Goal: Obtain resource: Download file/media

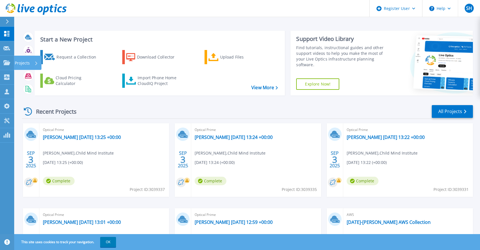
click at [10, 61] on div "Projects" at bounding box center [16, 62] width 26 height 5
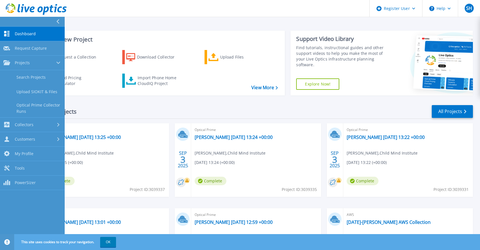
click at [25, 74] on link "Search Projects" at bounding box center [32, 77] width 65 height 14
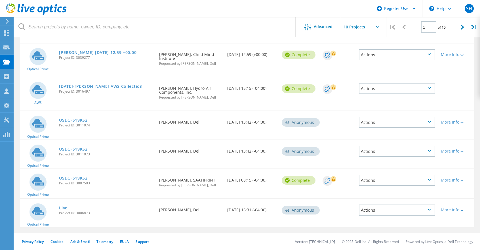
scroll to position [140, 0]
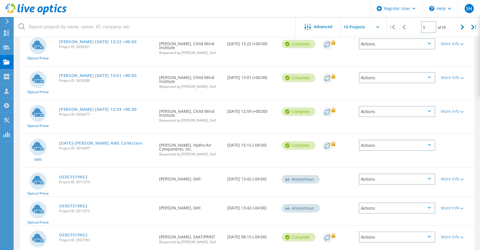
click at [463, 28] on icon at bounding box center [462, 27] width 3 height 5
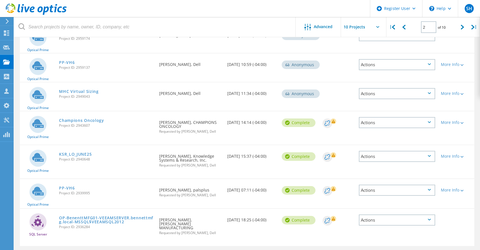
scroll to position [183, 0]
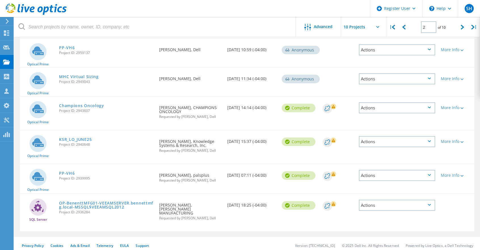
click at [459, 27] on div at bounding box center [463, 27] width 12 height 20
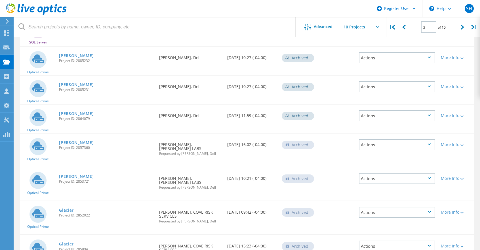
scroll to position [148, 0]
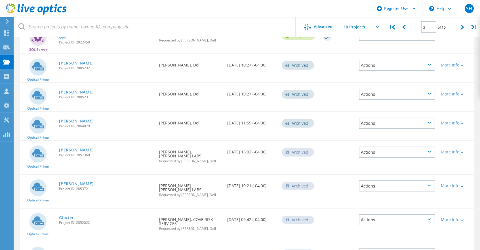
click at [404, 28] on icon at bounding box center [403, 27] width 3 height 5
type input "2"
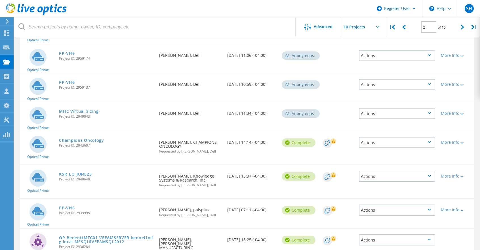
scroll to position [183, 0]
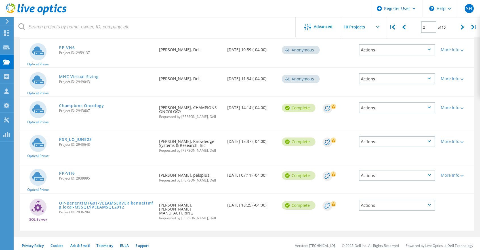
click at [95, 203] on link "OP-BenenttMFG01-VEEAMSERVER.bennettmfg.local-MSSQL$VEEAMSQL2012" at bounding box center [106, 205] width 94 height 8
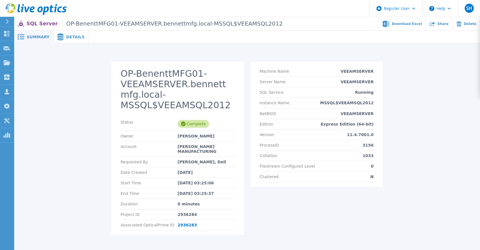
click at [66, 39] on span "Details" at bounding box center [75, 37] width 18 height 4
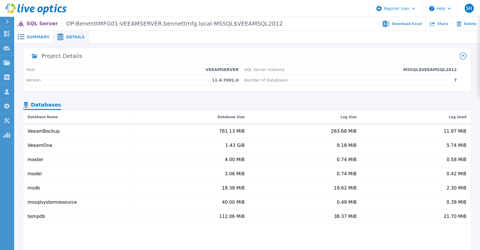
click at [30, 32] on div "Summary" at bounding box center [33, 37] width 39 height 13
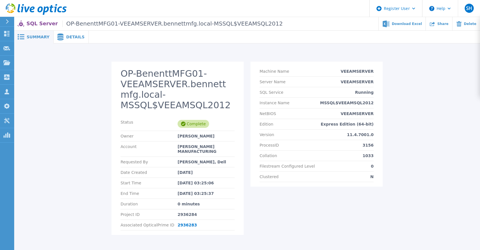
click at [6, 20] on icon at bounding box center [7, 21] width 3 height 5
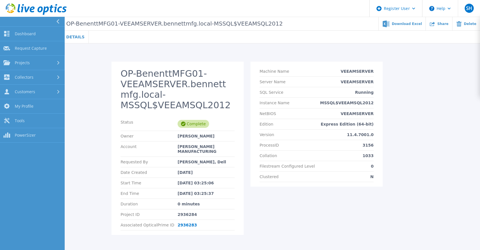
click at [32, 60] on div "Projects" at bounding box center [32, 62] width 58 height 5
click at [36, 73] on link "Search Projects" at bounding box center [32, 77] width 65 height 14
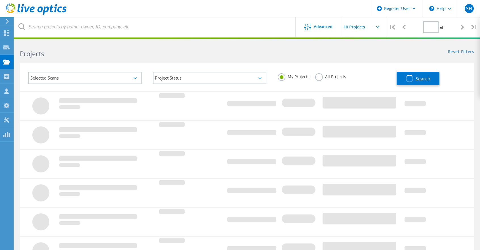
type input "2"
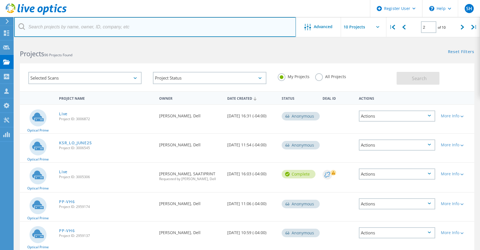
click at [102, 25] on input "text" at bounding box center [155, 27] width 282 height 20
paste input "[EMAIL_ADDRESS][DOMAIN_NAME]"
type input "[EMAIL_ADDRESS][DOMAIN_NAME]"
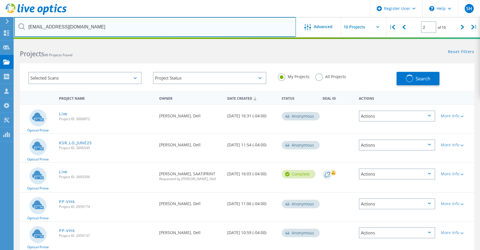
type input "1"
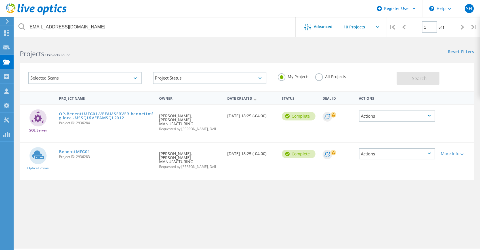
click at [77, 150] on link "BenenttMFG01" at bounding box center [74, 152] width 31 height 4
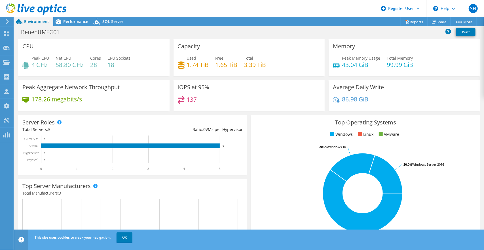
click at [124, 235] on link "OK" at bounding box center [125, 237] width 16 height 10
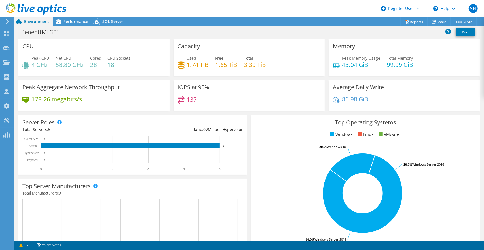
click at [70, 20] on span "Performance" at bounding box center [75, 21] width 25 height 5
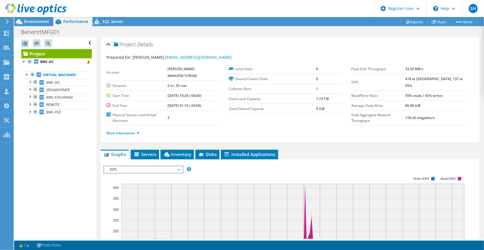
click at [142, 152] on span "Servers" at bounding box center [145, 154] width 23 height 6
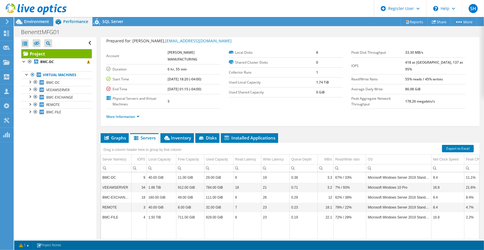
scroll to position [28, 0]
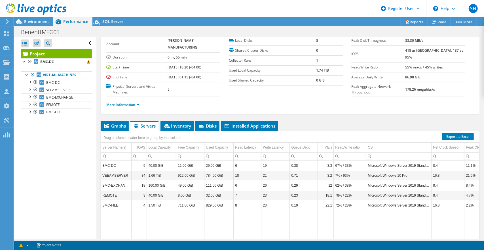
click at [177, 123] on span "Inventory" at bounding box center [177, 126] width 28 height 6
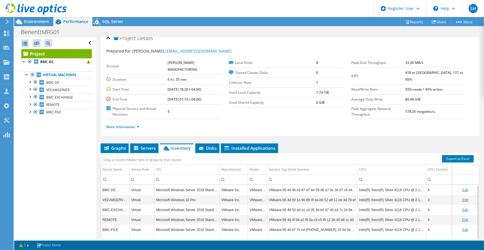
scroll to position [0, 0]
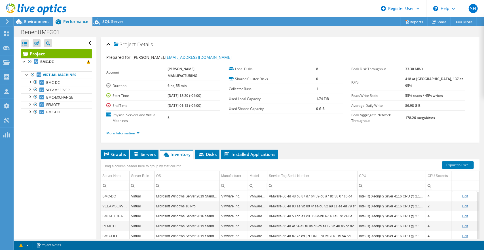
click at [35, 20] on span "Environment" at bounding box center [36, 21] width 25 height 5
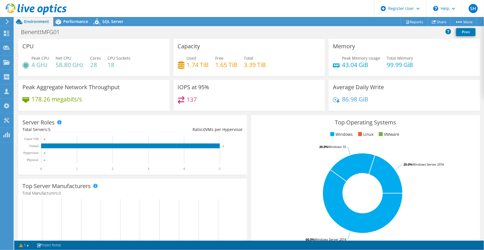
click at [66, 19] on span "Performance" at bounding box center [75, 21] width 25 height 5
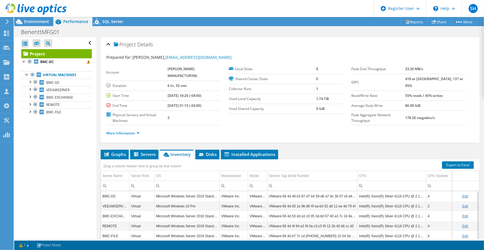
scroll to position [28, 0]
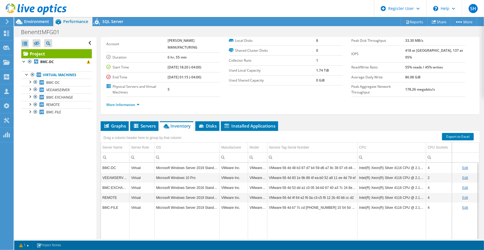
click at [114, 125] on span "Graphs" at bounding box center [115, 126] width 22 height 6
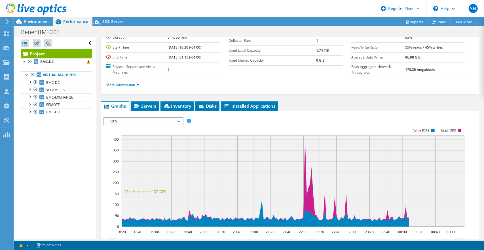
scroll to position [57, 0]
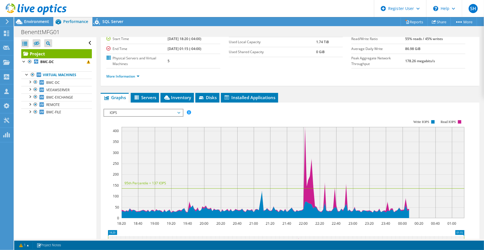
click at [161, 111] on span "IOPS" at bounding box center [143, 112] width 73 height 7
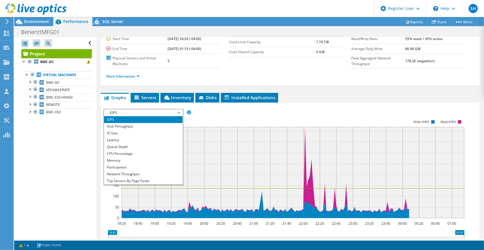
click at [128, 157] on li "Memory" at bounding box center [143, 160] width 79 height 7
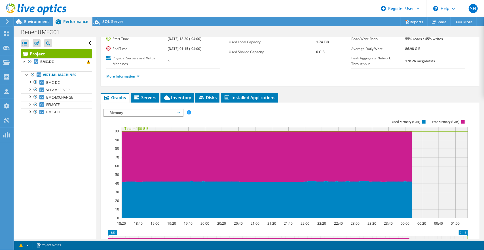
click at [135, 111] on span "Memory" at bounding box center [143, 112] width 73 height 7
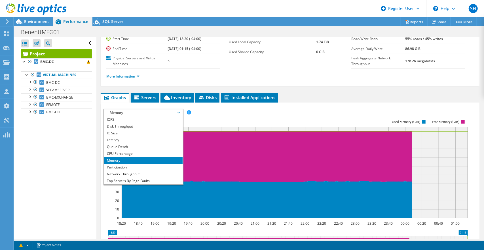
click at [121, 152] on li "CPU Percentage" at bounding box center [143, 153] width 79 height 7
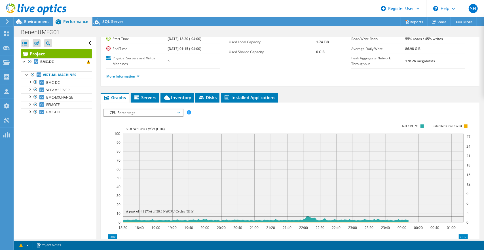
click at [37, 21] on span "Environment" at bounding box center [36, 21] width 25 height 5
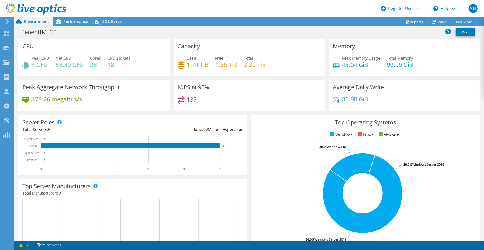
click at [70, 23] on span "Performance" at bounding box center [75, 21] width 25 height 5
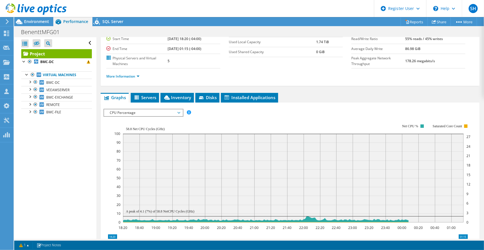
click at [137, 111] on span "CPU Percentage" at bounding box center [143, 112] width 73 height 7
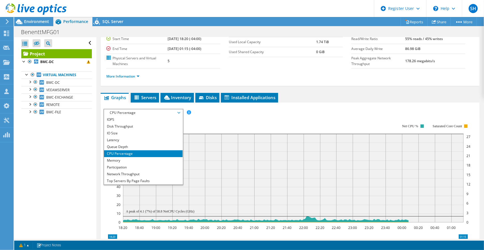
click at [125, 137] on li "Latency" at bounding box center [143, 140] width 79 height 7
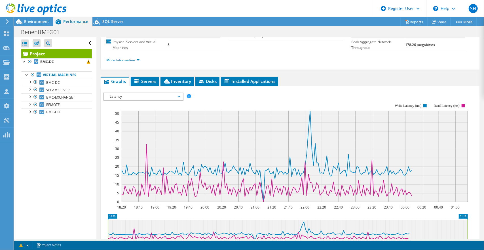
scroll to position [85, 0]
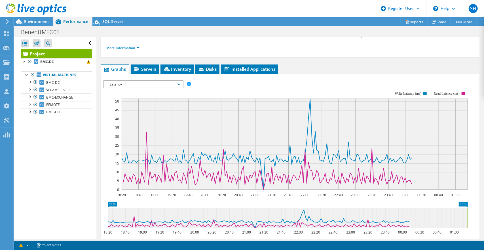
click at [178, 84] on span "Latency" at bounding box center [143, 84] width 73 height 7
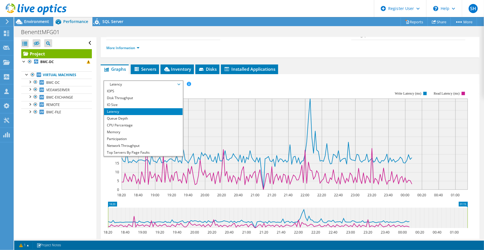
click at [123, 91] on li "IOPS" at bounding box center [143, 91] width 79 height 7
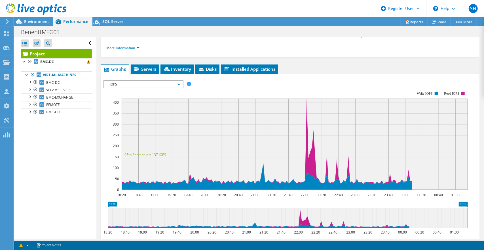
click at [178, 83] on span "IOPS" at bounding box center [143, 84] width 73 height 7
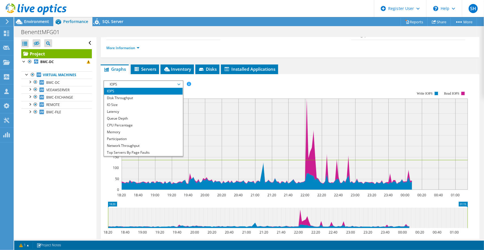
click at [244, 87] on rect at bounding box center [286, 141] width 365 height 114
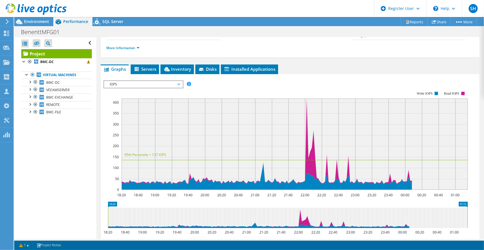
click at [29, 24] on span "Environment" at bounding box center [36, 21] width 25 height 5
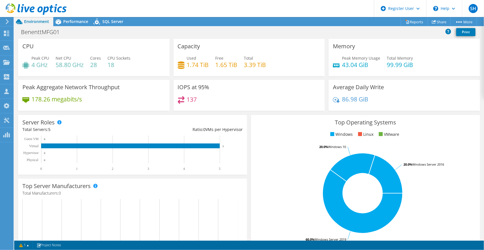
click at [70, 22] on span "Performance" at bounding box center [75, 21] width 25 height 5
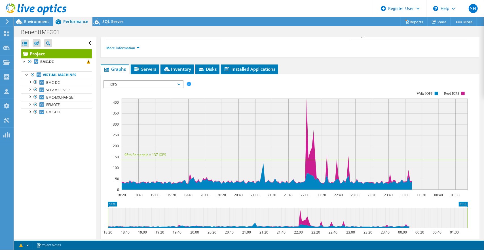
click at [28, 19] on span "Environment" at bounding box center [36, 21] width 25 height 5
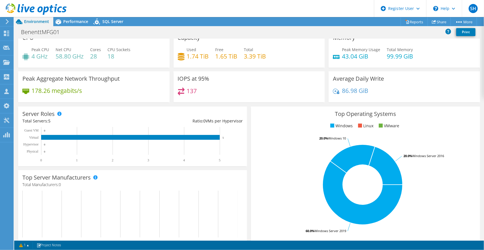
scroll to position [0, 0]
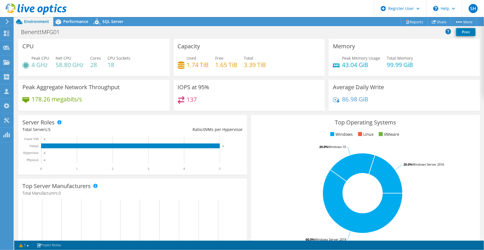
click at [71, 22] on span "Performance" at bounding box center [75, 21] width 25 height 5
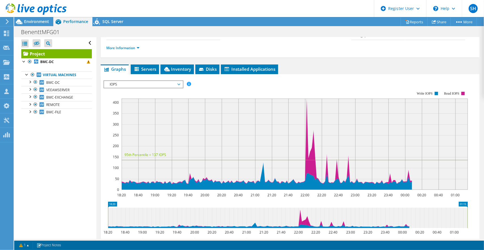
click at [142, 67] on span "Servers" at bounding box center [145, 69] width 23 height 6
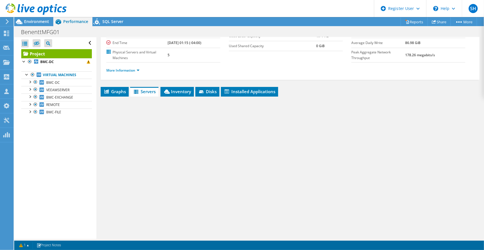
scroll to position [62, 0]
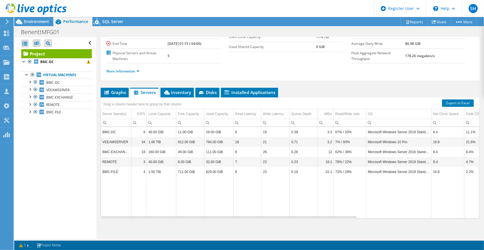
click at [181, 91] on span "Inventory" at bounding box center [177, 92] width 28 height 6
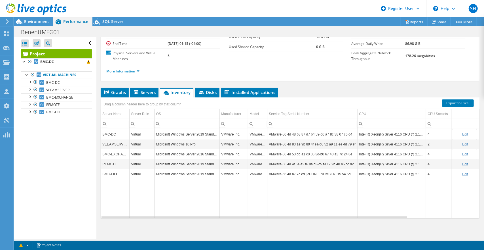
click at [211, 92] on span "Disks" at bounding box center [207, 92] width 18 height 6
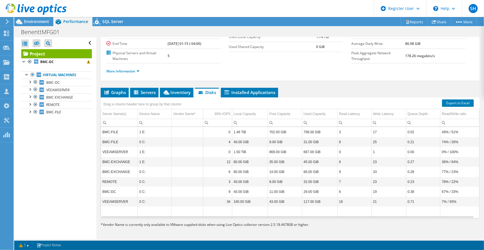
click at [116, 93] on span "Graphs" at bounding box center [115, 92] width 22 height 6
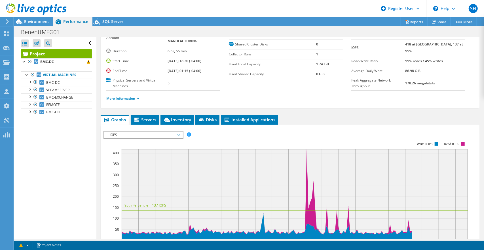
scroll to position [0, 0]
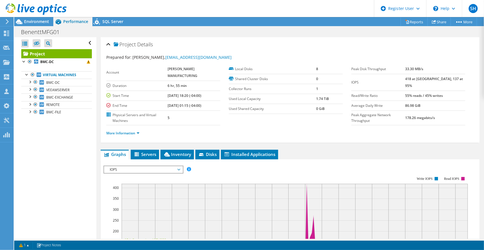
click at [35, 24] on span "Environment" at bounding box center [36, 21] width 25 height 5
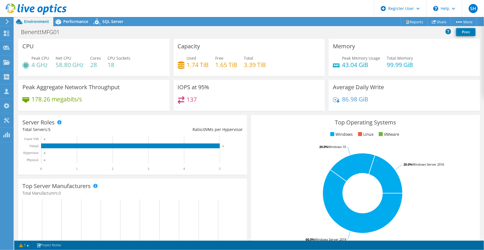
click at [64, 20] on span "Performance" at bounding box center [75, 21] width 25 height 5
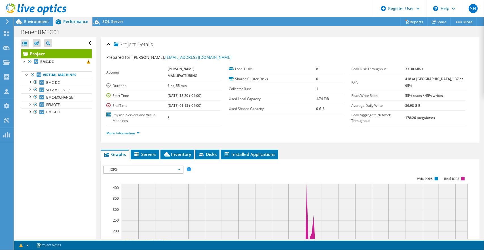
click at [34, 21] on span "Environment" at bounding box center [36, 21] width 25 height 5
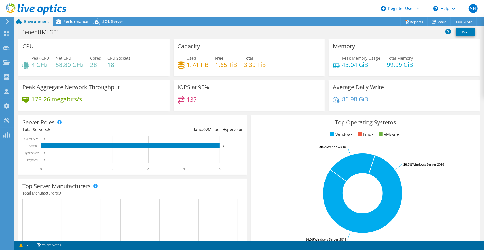
click at [108, 19] on span "SQL Server" at bounding box center [112, 21] width 21 height 5
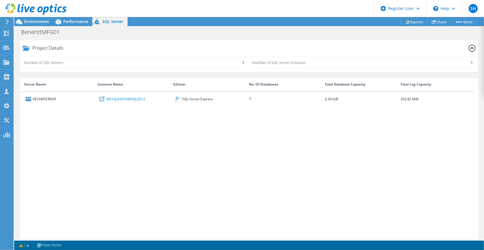
click at [77, 20] on span "Performance" at bounding box center [75, 21] width 25 height 5
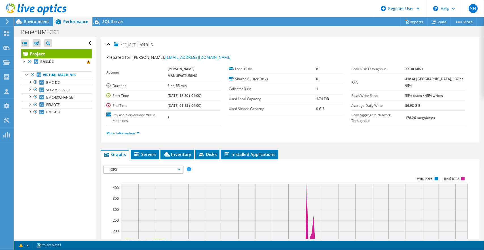
click at [32, 21] on span "Environment" at bounding box center [36, 21] width 25 height 5
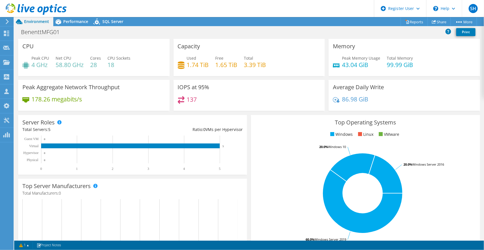
click at [63, 20] on icon at bounding box center [58, 22] width 10 height 10
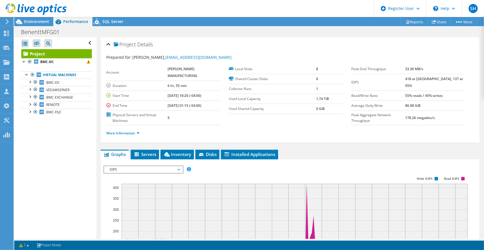
scroll to position [28, 0]
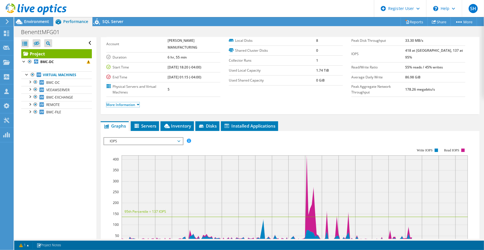
click at [134, 104] on link "More Information" at bounding box center [122, 104] width 33 height 5
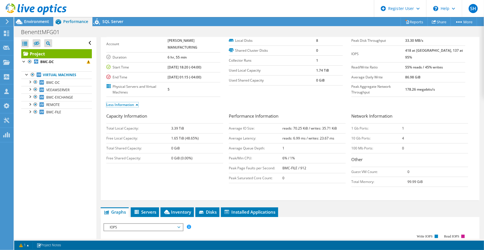
scroll to position [0, 0]
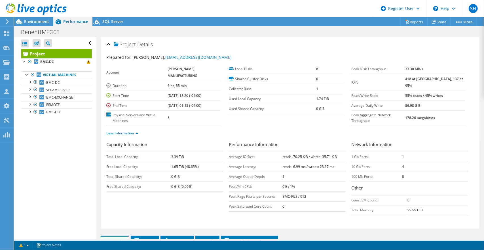
click at [40, 22] on span "Environment" at bounding box center [36, 21] width 25 height 5
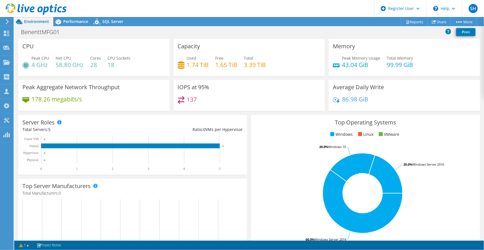
click at [75, 20] on span "Performance" at bounding box center [75, 21] width 25 height 5
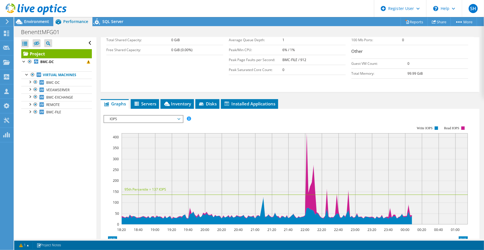
scroll to position [142, 0]
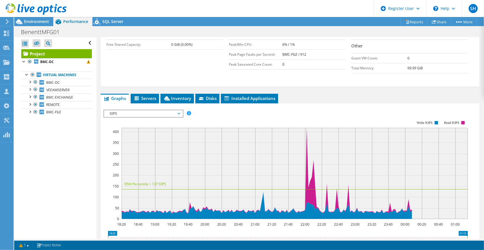
click at [165, 111] on span "IOPS" at bounding box center [143, 113] width 73 height 7
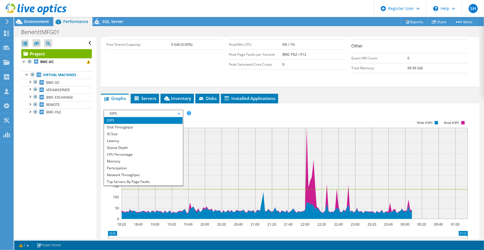
click at [135, 153] on li "CPU Percentage" at bounding box center [143, 154] width 79 height 7
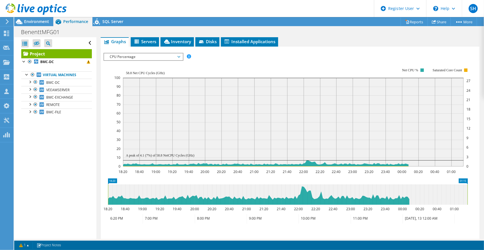
scroll to position [114, 0]
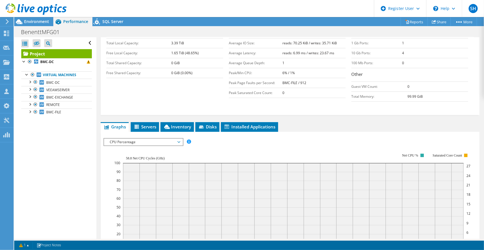
click at [35, 22] on span "Environment" at bounding box center [36, 21] width 25 height 5
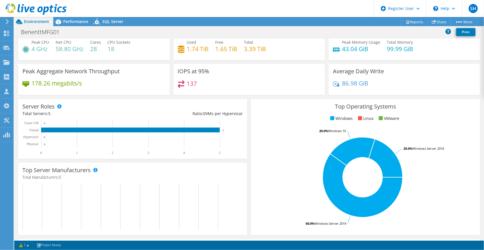
scroll to position [28, 0]
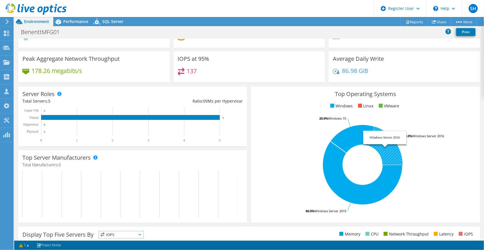
click at [379, 146] on icon at bounding box center [386, 146] width 34 height 38
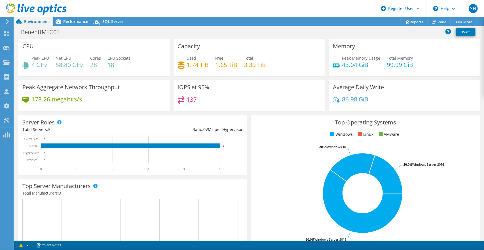
click at [65, 20] on span "Performance" at bounding box center [75, 21] width 25 height 5
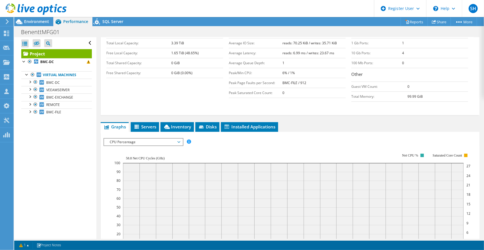
click at [165, 138] on span "CPU Percentage" at bounding box center [143, 141] width 73 height 7
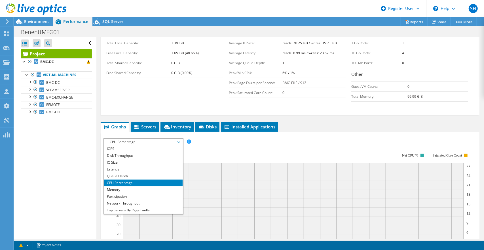
click at [151, 122] on li "Servers" at bounding box center [145, 127] width 28 height 10
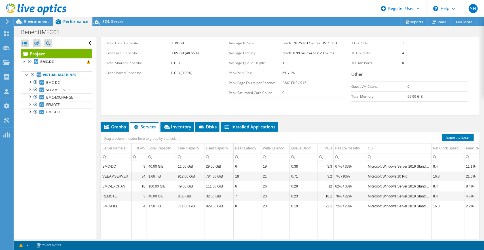
click at [106, 182] on td "BMC-EXCHANGE" at bounding box center [116, 186] width 31 height 10
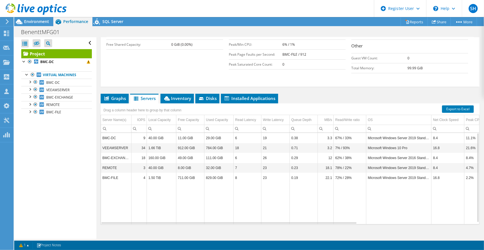
click at [39, 23] on span "Environment" at bounding box center [36, 21] width 25 height 5
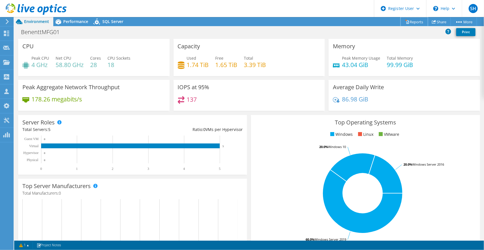
click at [410, 20] on link "Reports" at bounding box center [414, 21] width 27 height 9
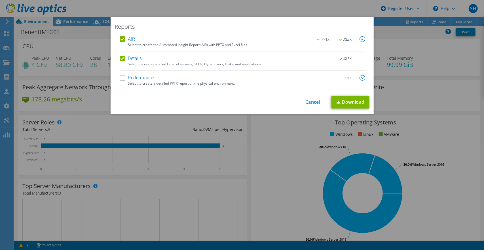
click at [121, 79] on label "Performance" at bounding box center [137, 78] width 35 height 6
click at [0, 0] on input "Performance" at bounding box center [0, 0] width 0 height 0
click at [351, 103] on link "Download" at bounding box center [351, 102] width 38 height 13
